Goal: Task Accomplishment & Management: Use online tool/utility

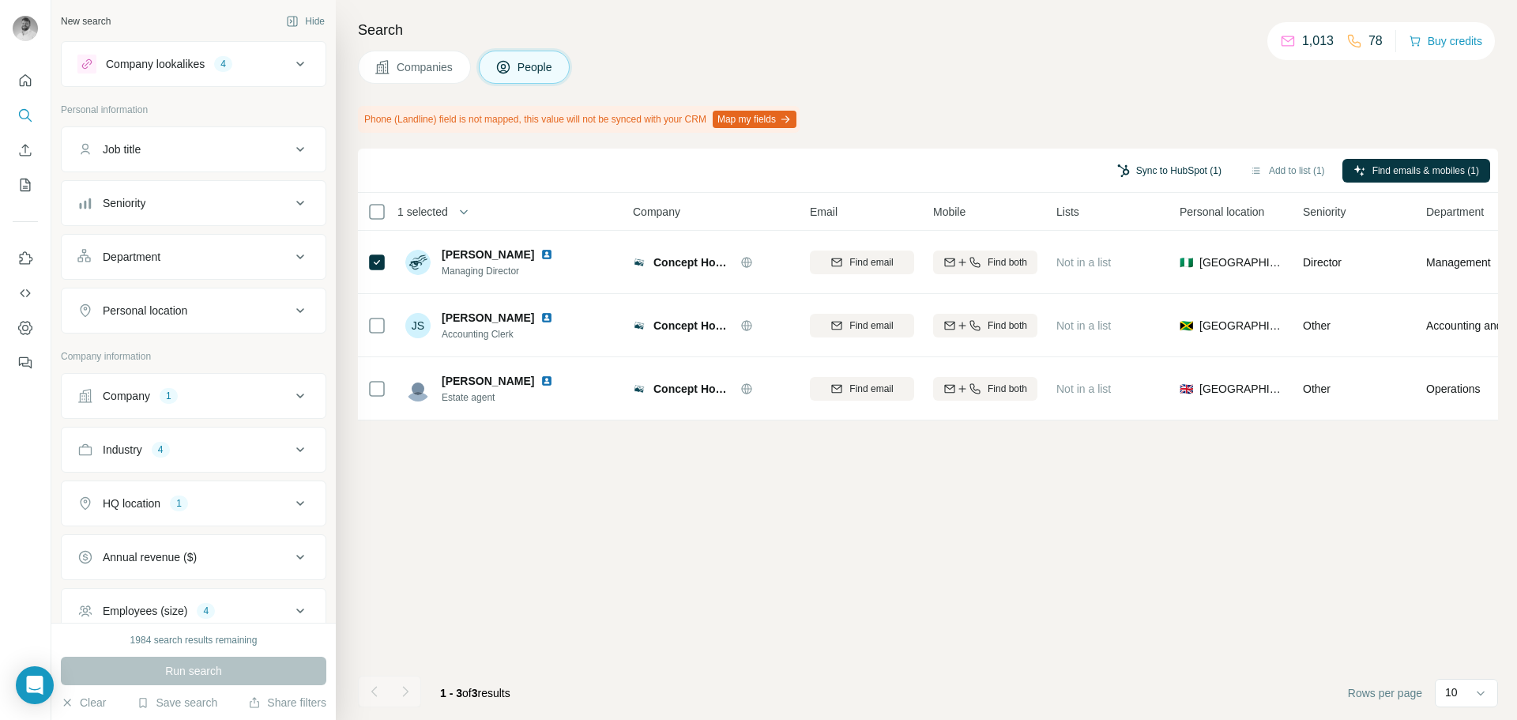
click at [1188, 173] on button "Sync to HubSpot (1)" at bounding box center [1169, 171] width 126 height 24
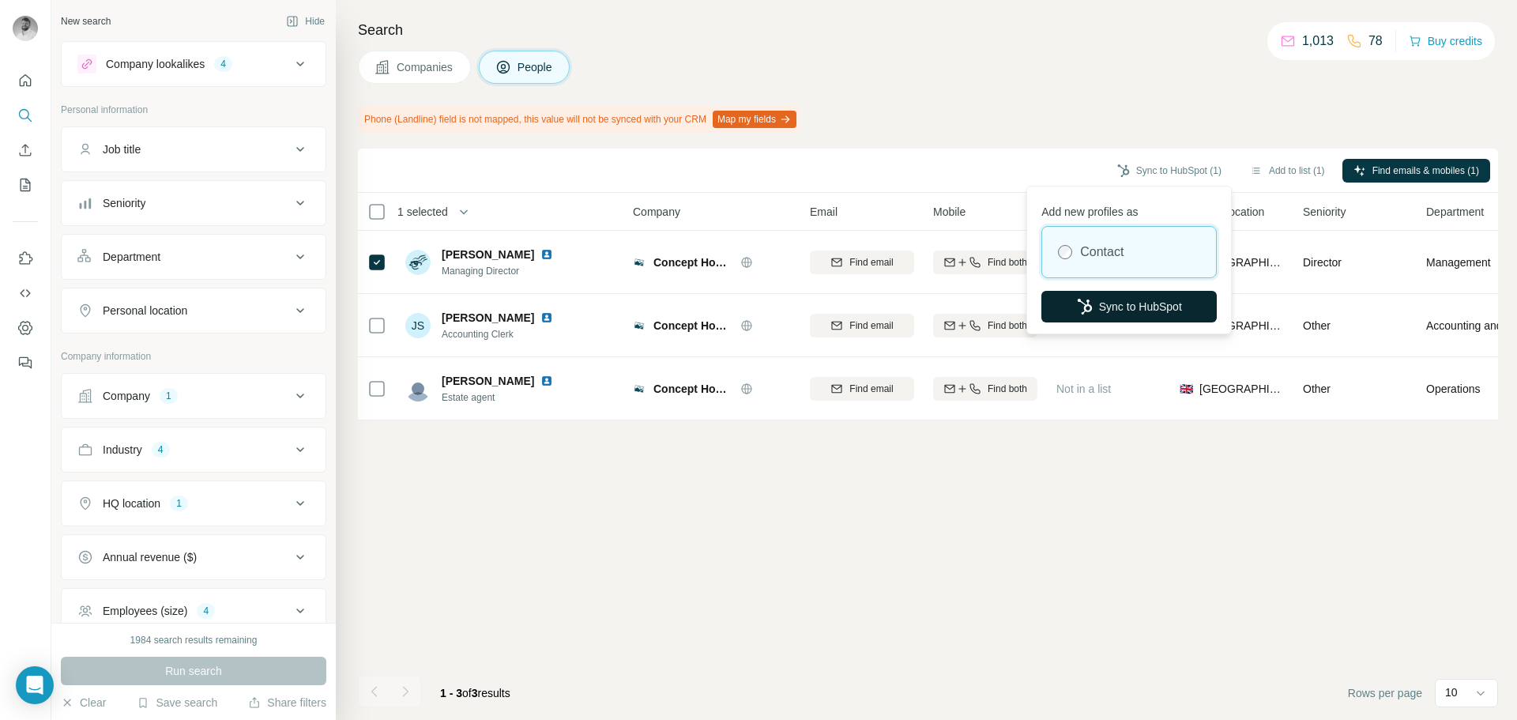
click at [1099, 297] on button "Sync to HubSpot" at bounding box center [1128, 307] width 175 height 32
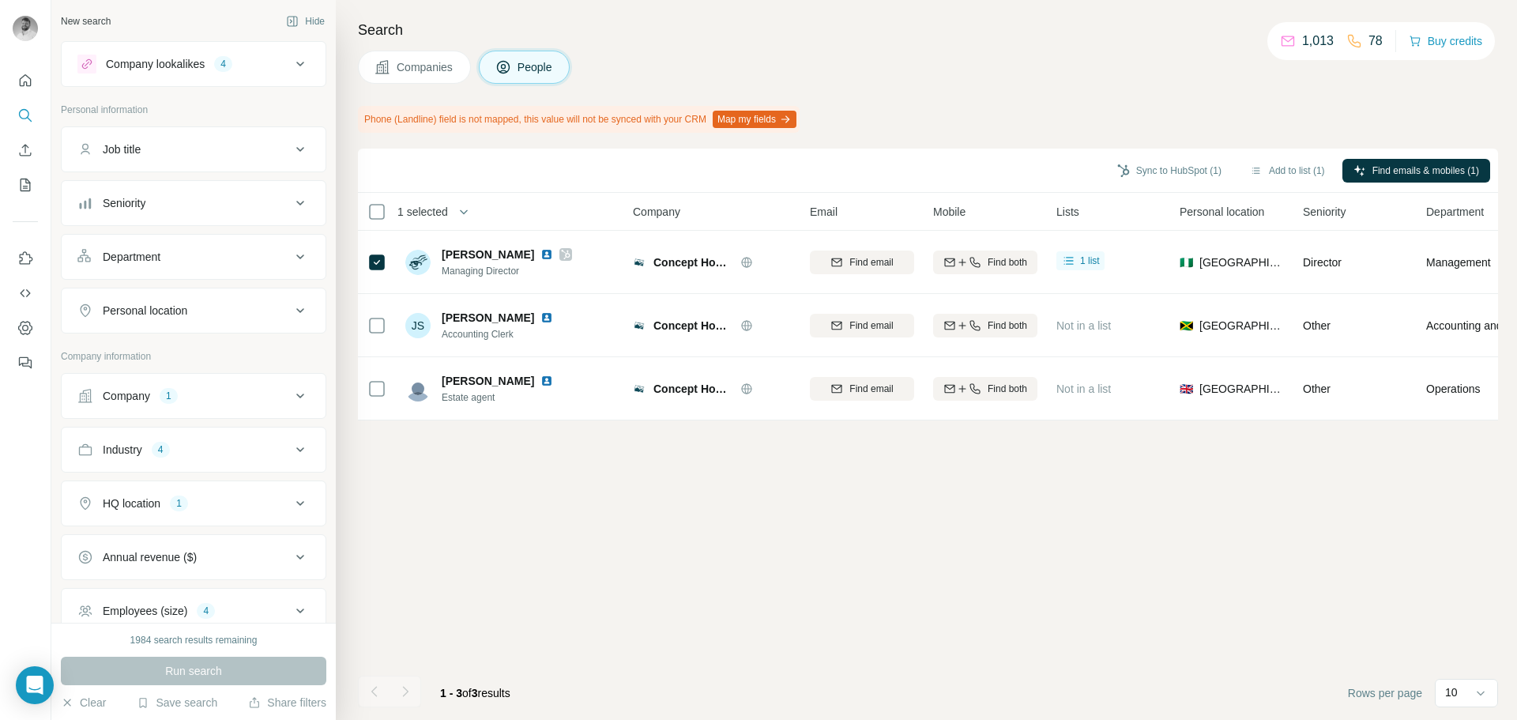
click at [597, 533] on div "Sync to HubSpot (1) Add to list (1) Find emails & mobiles (1) 1 selected People…" at bounding box center [928, 434] width 1140 height 571
click at [515, 503] on div "Sync to HubSpot Add to list Find emails & mobiles 0 selected People Company Ema…" at bounding box center [928, 434] width 1140 height 571
click at [1143, 544] on div "Sync to HubSpot Add to list Find emails & mobiles 0 selected People Company Ema…" at bounding box center [928, 434] width 1140 height 571
click at [405, 58] on button "Companies" at bounding box center [414, 67] width 113 height 33
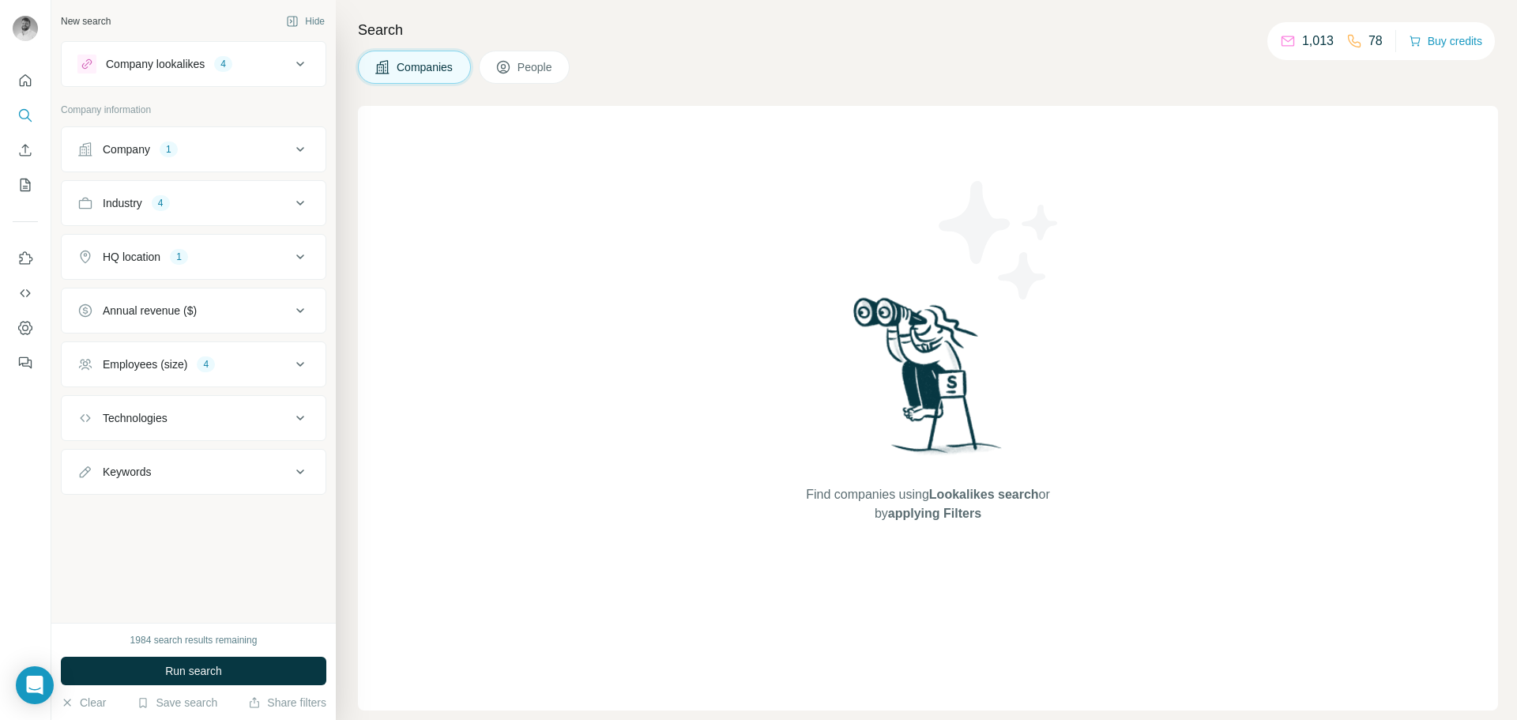
click at [243, 552] on div "New search Hide Company lookalikes 4 Company information Company 1 Industry 4 H…" at bounding box center [193, 311] width 284 height 623
click at [562, 356] on div "Find companies using Lookalikes search or by applying Filters" at bounding box center [928, 408] width 1140 height 604
click at [511, 62] on icon at bounding box center [503, 67] width 16 height 16
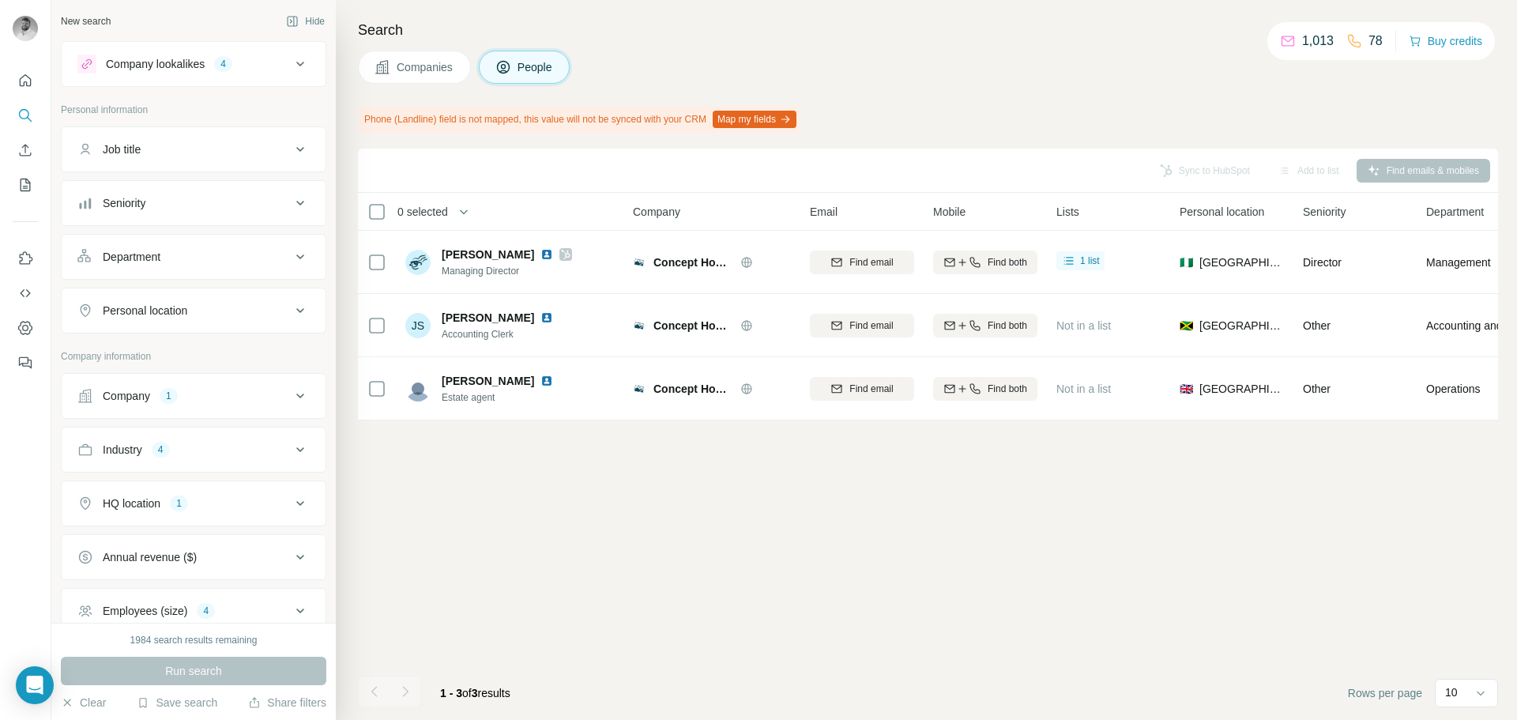
click at [410, 56] on button "Companies" at bounding box center [414, 67] width 113 height 33
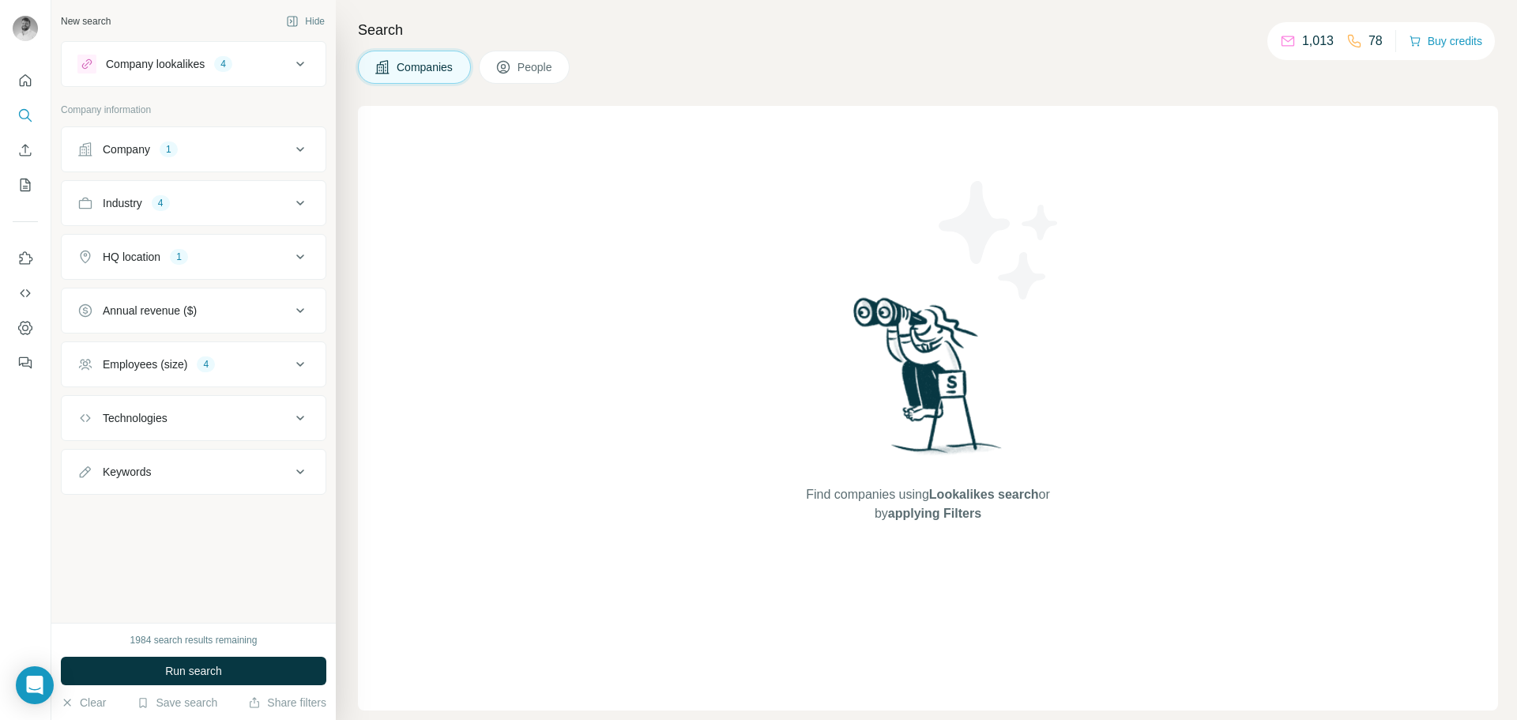
click at [538, 559] on div "Find companies using Lookalikes search or by applying Filters" at bounding box center [928, 408] width 1140 height 604
click at [170, 561] on div "New search Hide Company lookalikes 4 Company information Company 1 Industry 4 H…" at bounding box center [193, 311] width 284 height 623
